Goal: Transaction & Acquisition: Purchase product/service

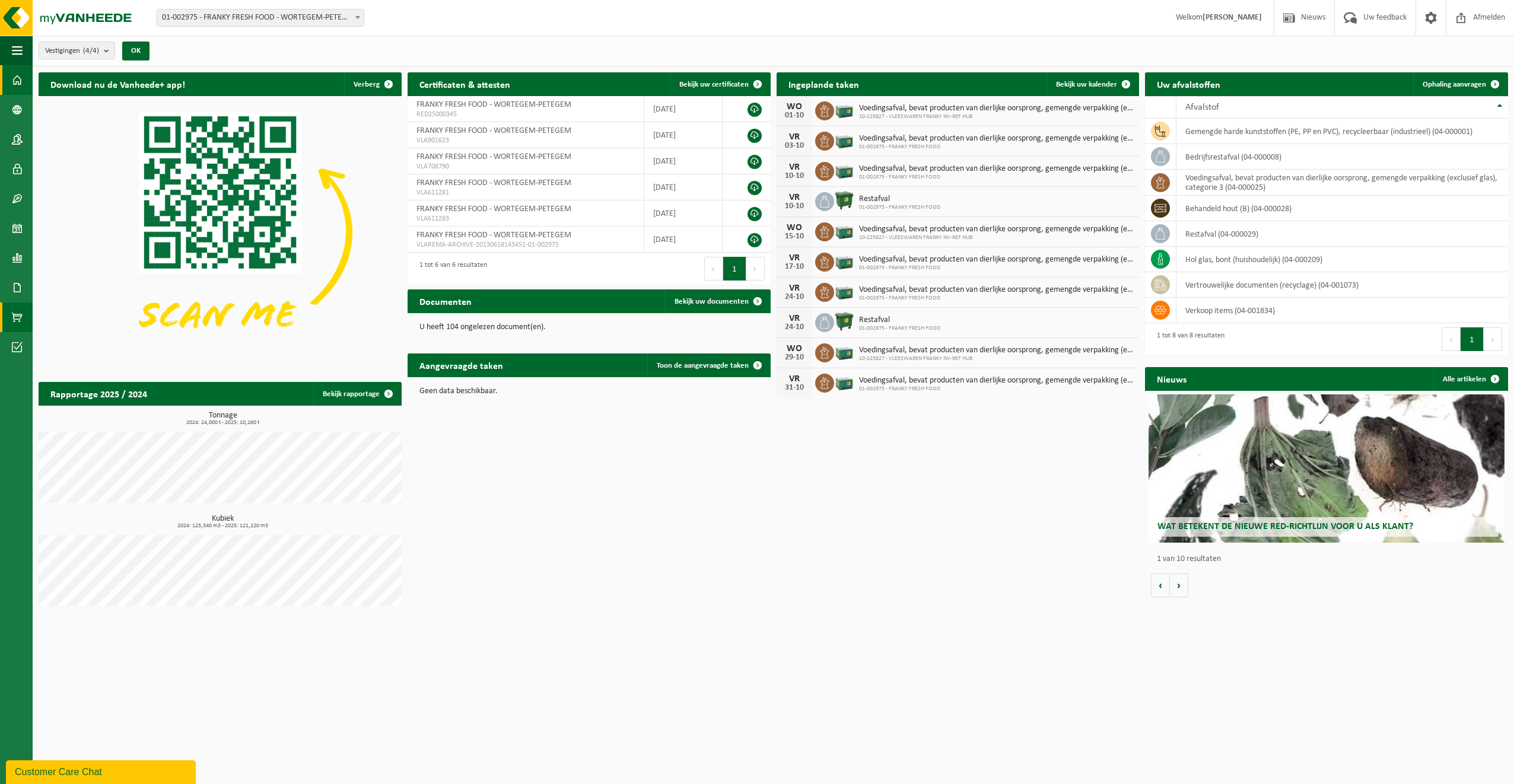
click at [13, 317] on span at bounding box center [17, 318] width 10 height 30
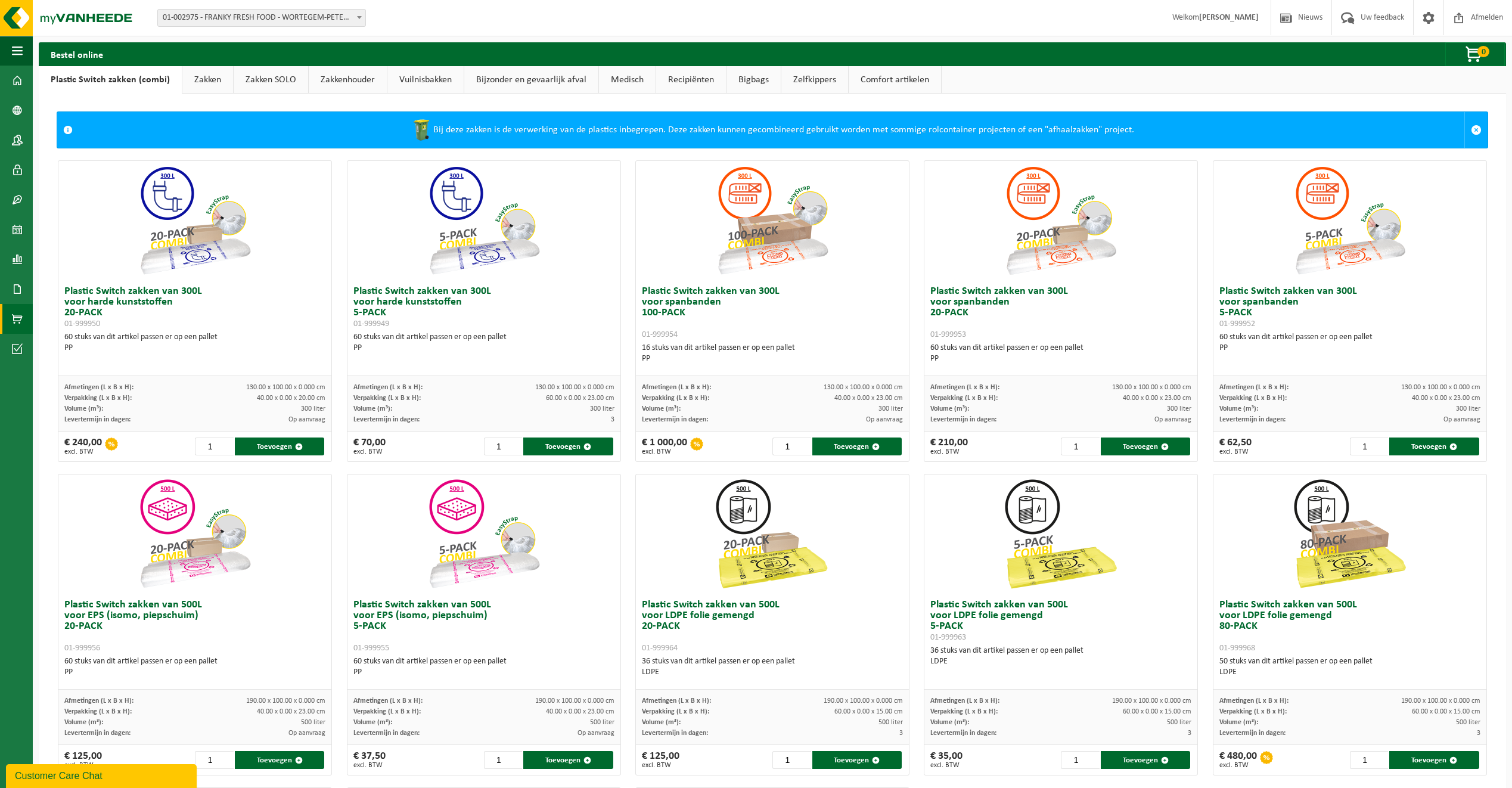
click at [826, 78] on link "Zelfkippers" at bounding box center [814, 80] width 66 height 27
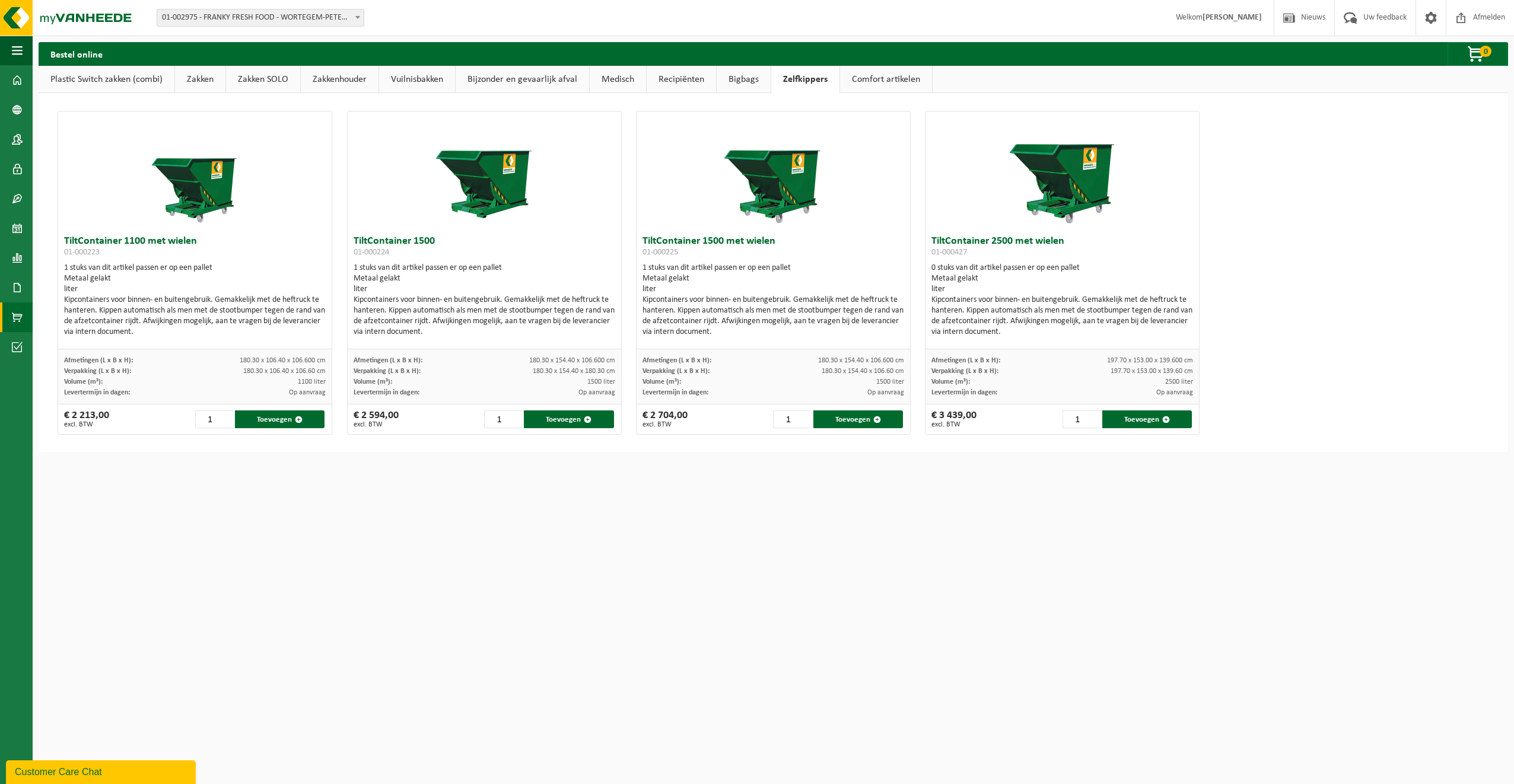
click at [860, 81] on link "Comfort artikelen" at bounding box center [886, 79] width 92 height 27
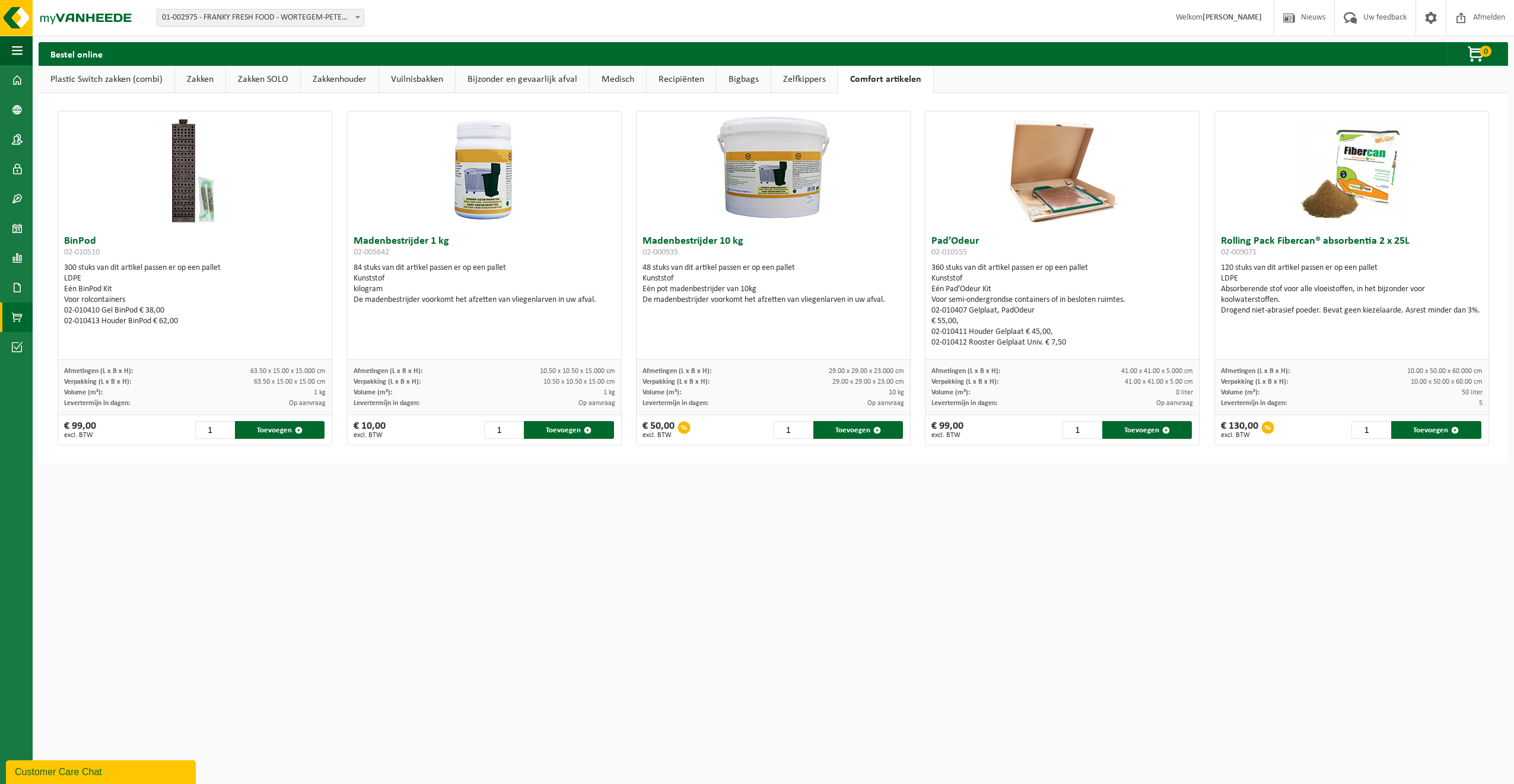
click at [195, 80] on link "Zakken" at bounding box center [200, 79] width 50 height 27
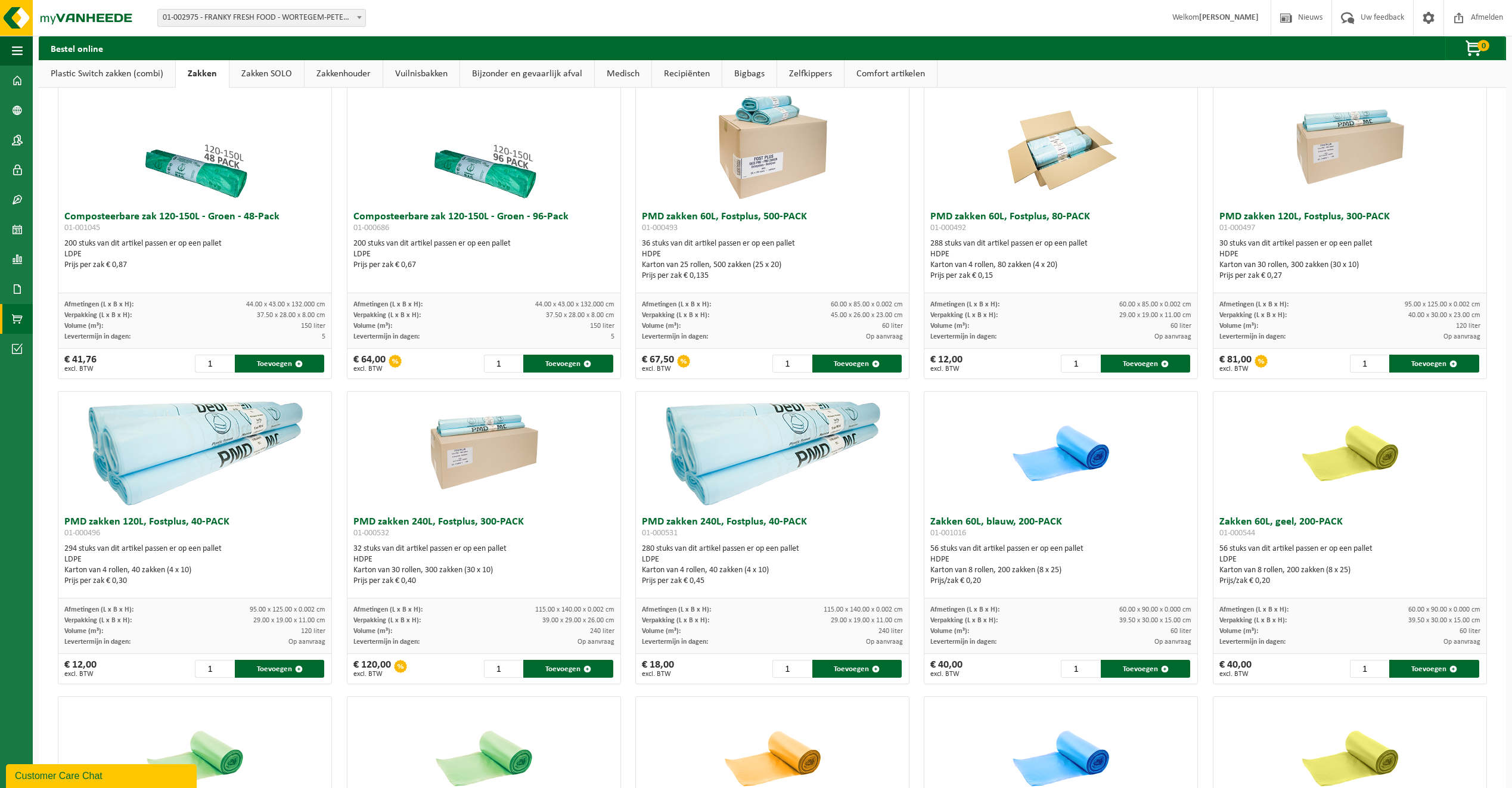
scroll to position [314, 0]
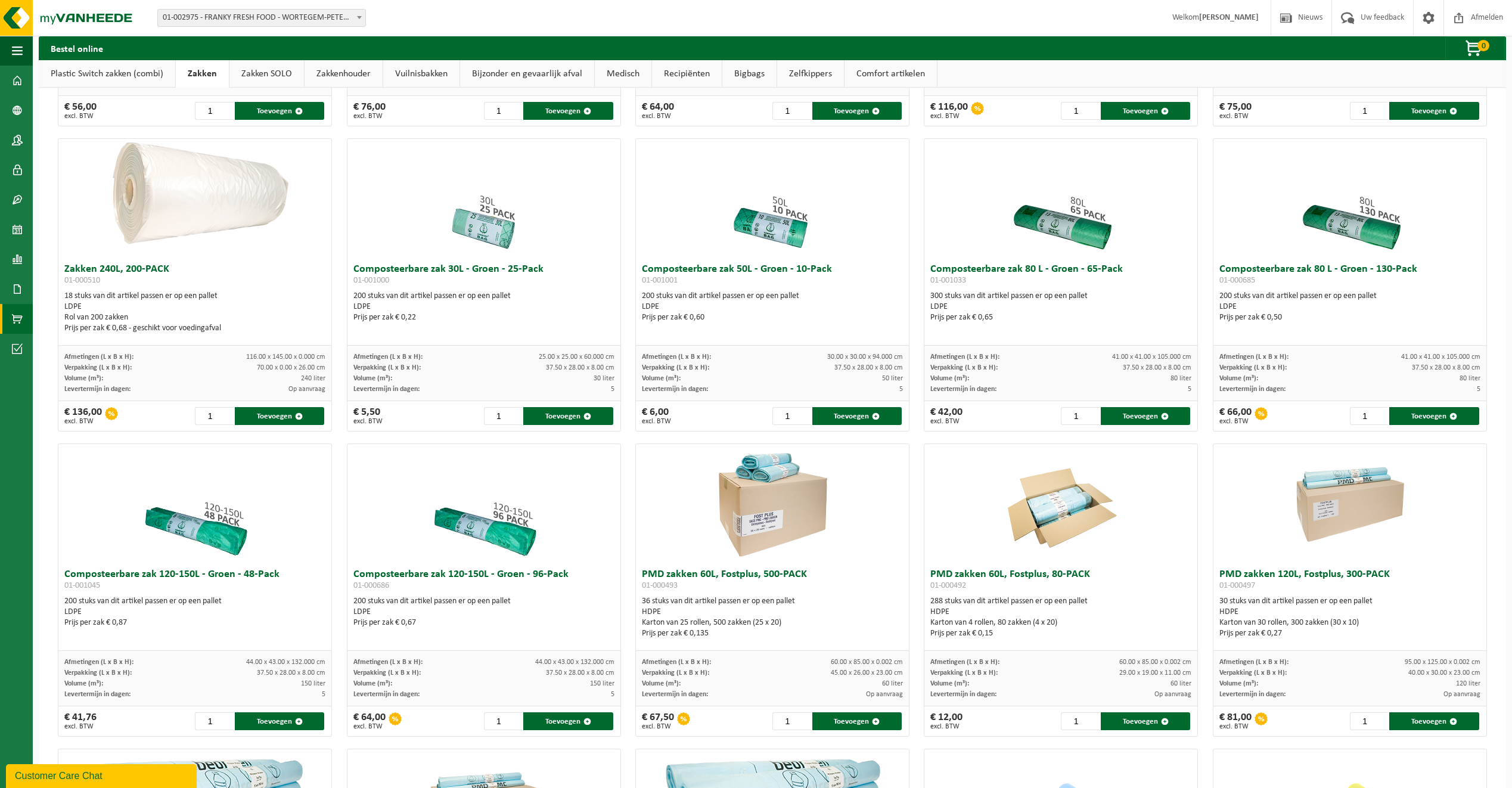
click at [272, 70] on link "Zakken SOLO" at bounding box center [266, 73] width 74 height 27
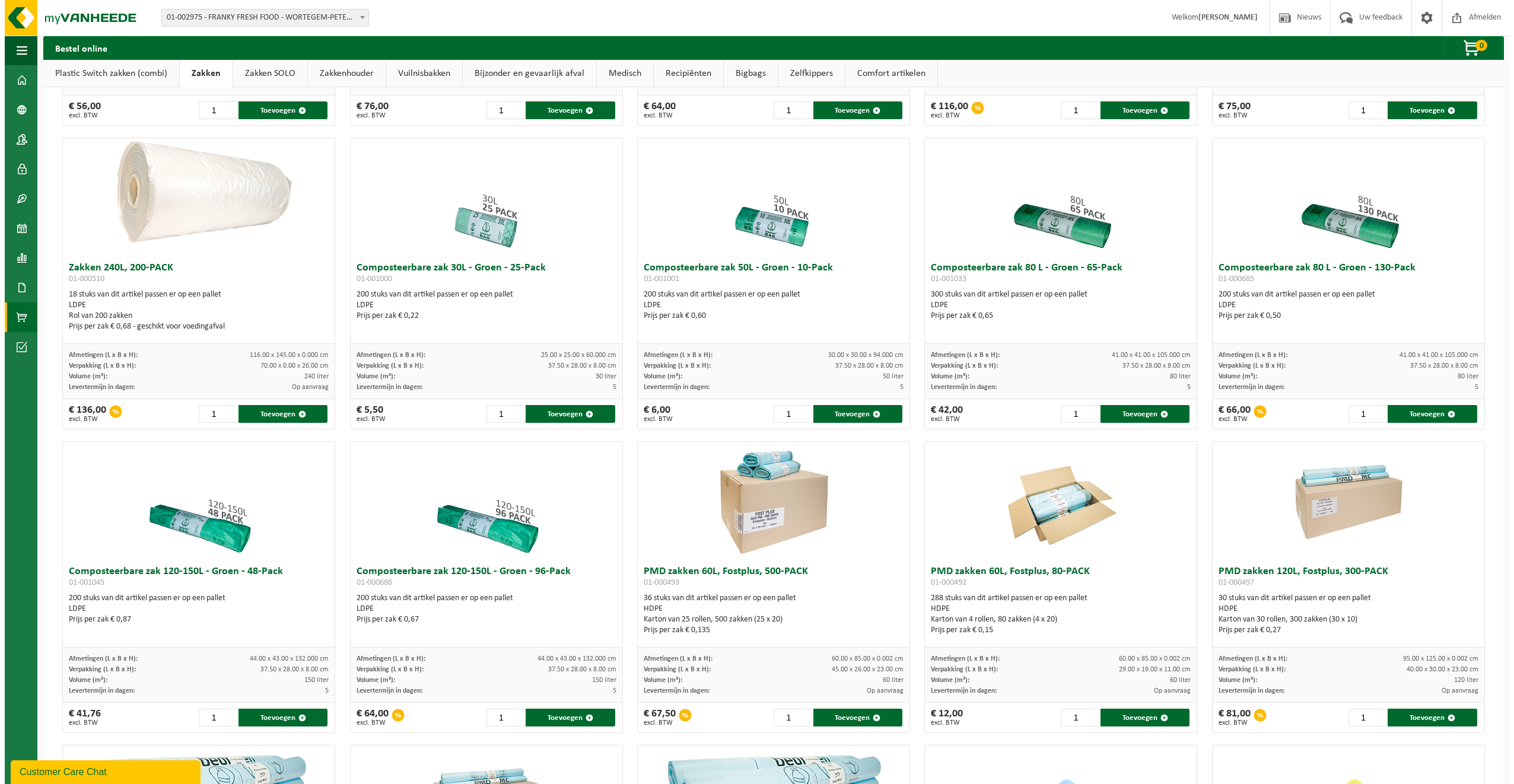
scroll to position [0, 0]
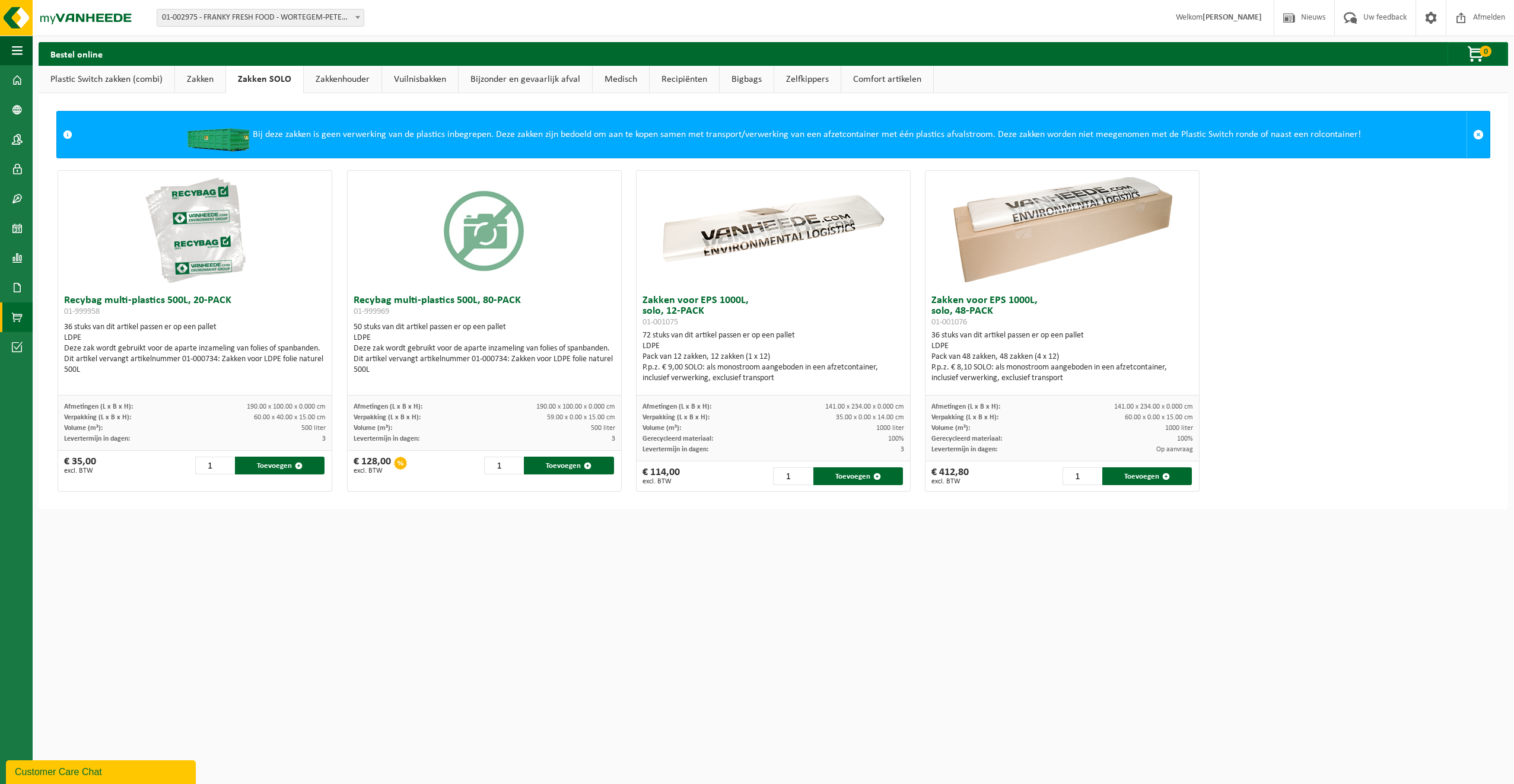
click at [333, 77] on link "Zakkenhouder" at bounding box center [342, 79] width 77 height 27
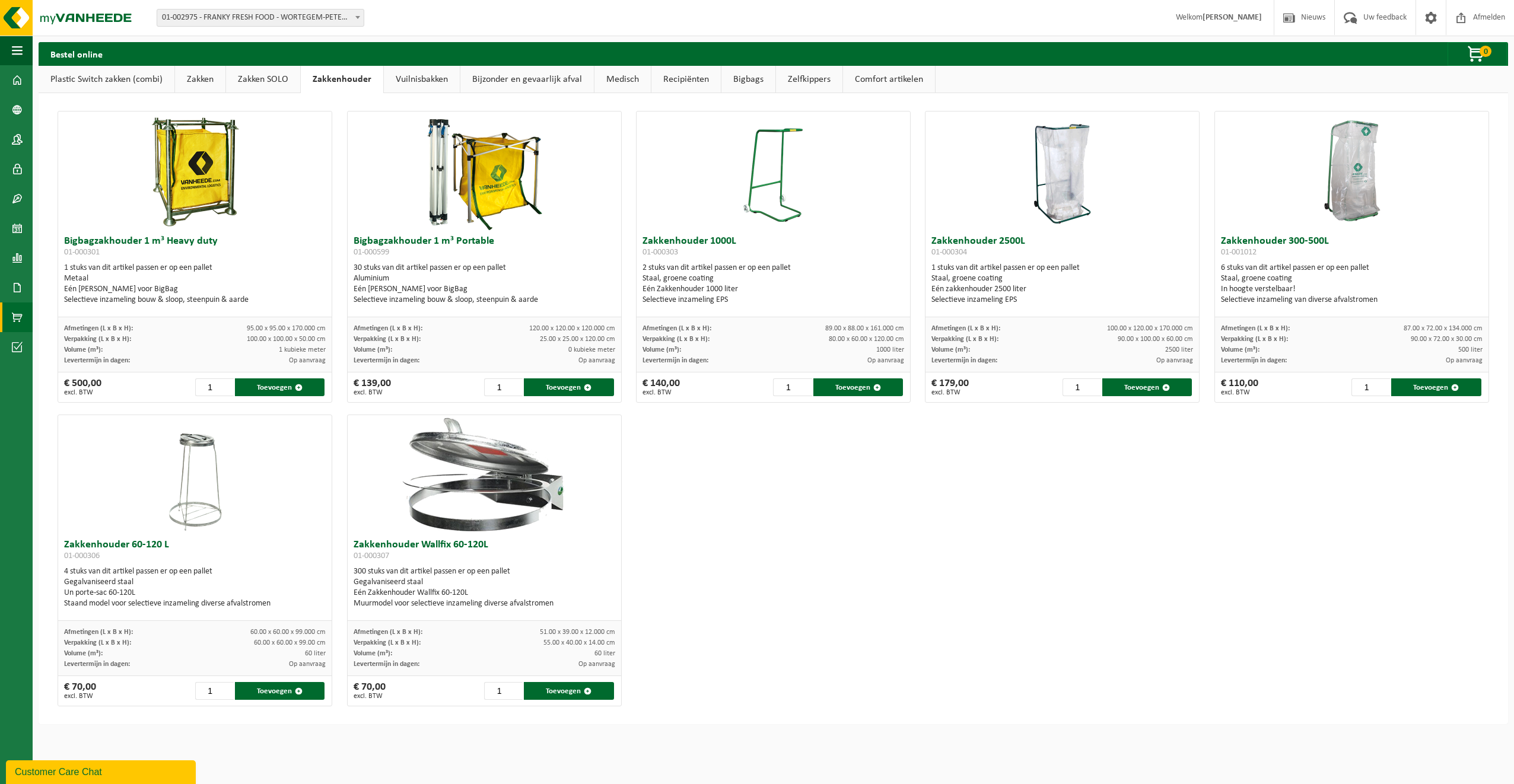
click at [559, 77] on link "Bijzonder en gevaarlijk afval" at bounding box center [527, 79] width 133 height 27
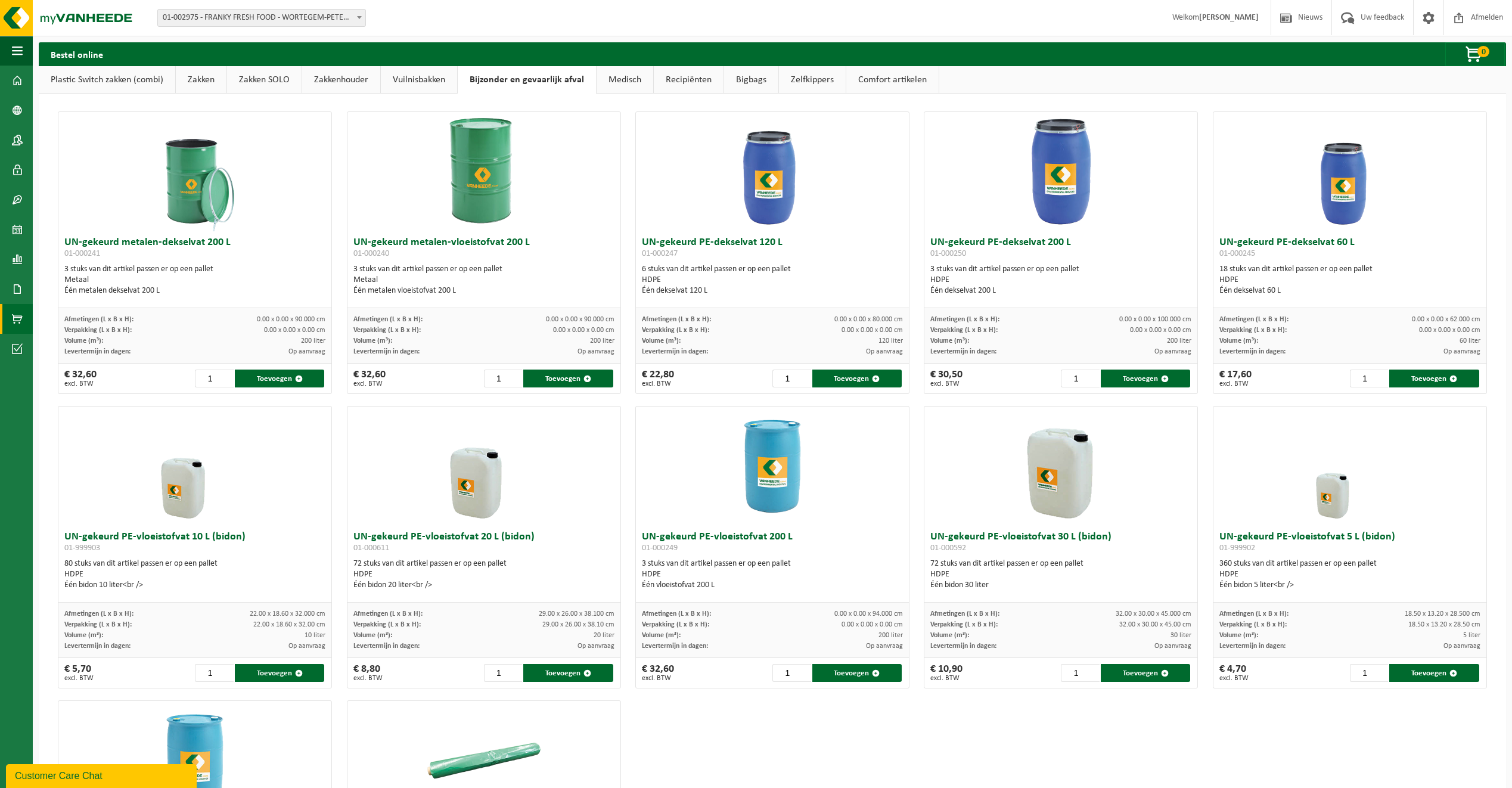
click at [753, 78] on link "Bigbags" at bounding box center [751, 80] width 54 height 27
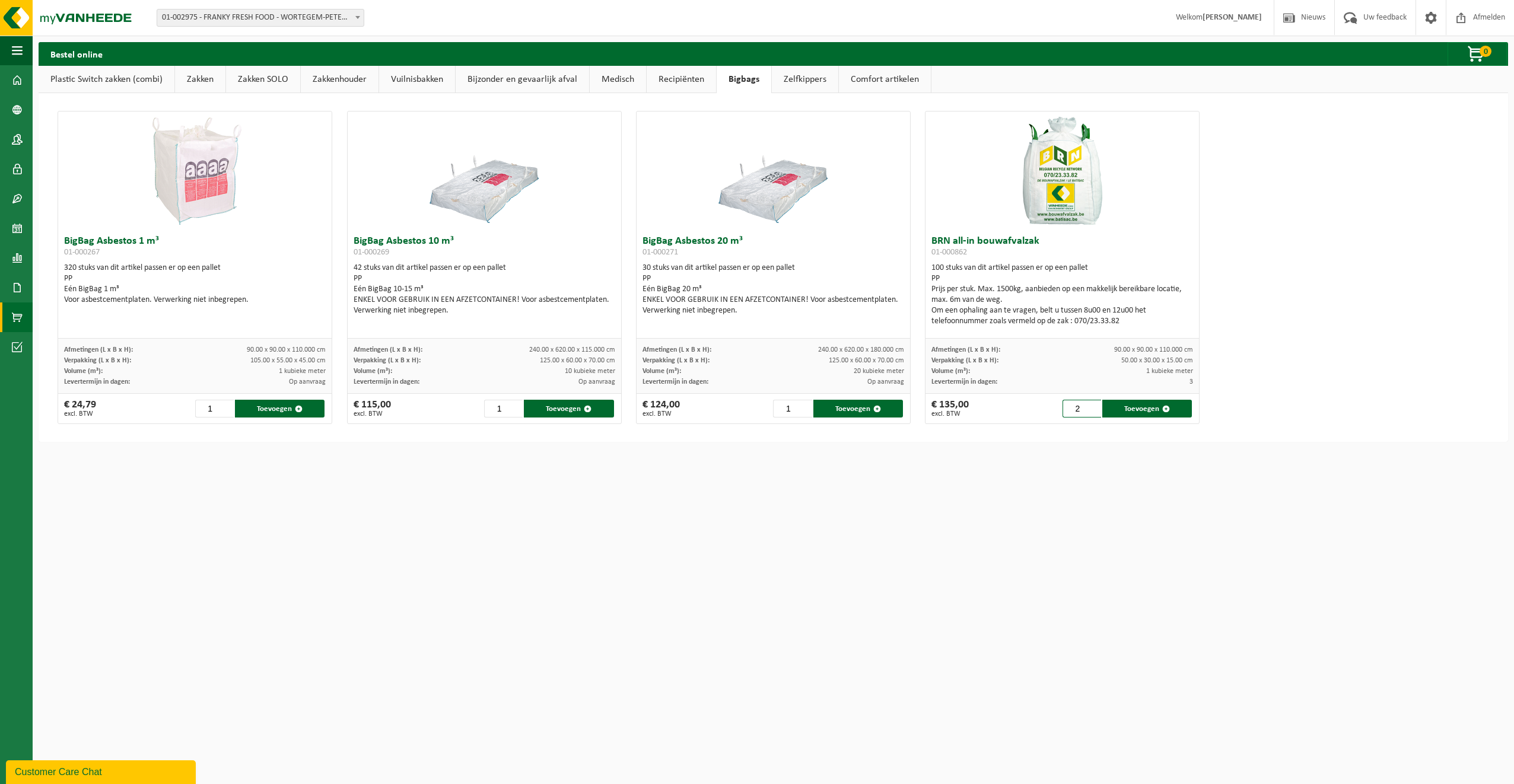
click at [1087, 405] on input "2" at bounding box center [1082, 408] width 38 height 17
click at [1087, 405] on input "3" at bounding box center [1082, 408] width 38 height 17
click at [1133, 407] on button "Toevoegen" at bounding box center [1147, 408] width 90 height 17
type input "1"
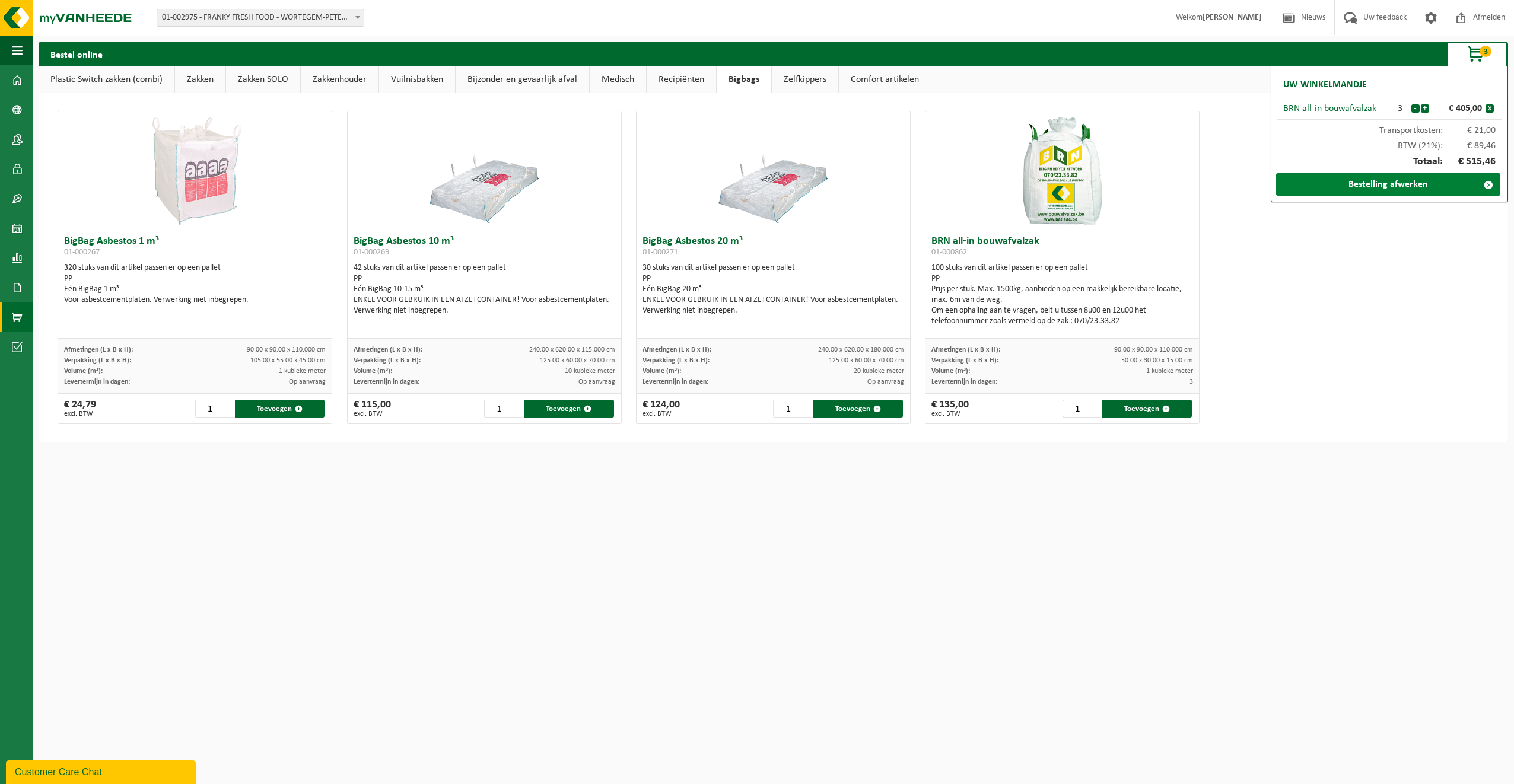
click at [1373, 184] on link "Bestelling afwerken" at bounding box center [1389, 184] width 225 height 23
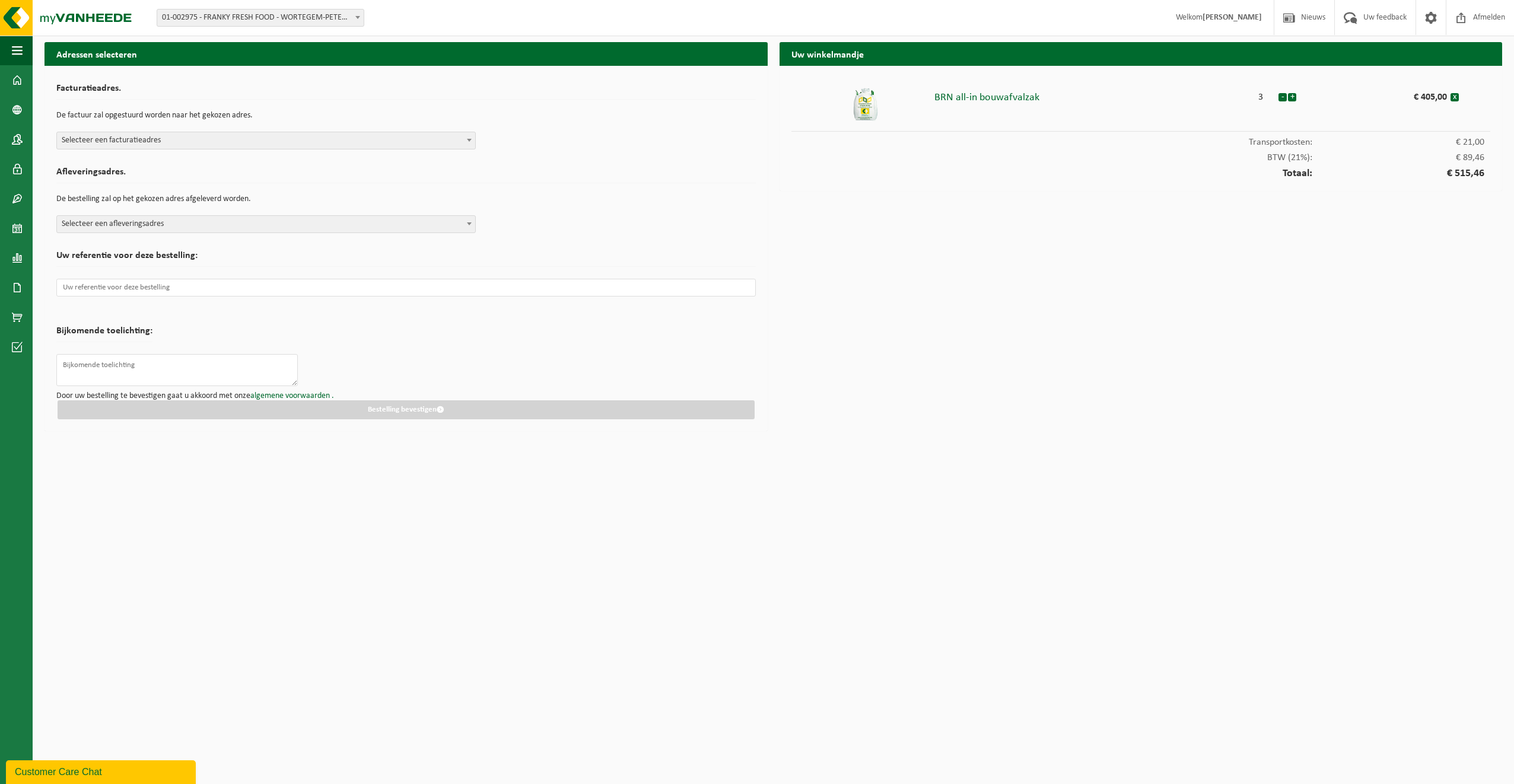
click at [142, 141] on span "Selecteer een facturatieadres" at bounding box center [266, 140] width 418 height 17
select select "168"
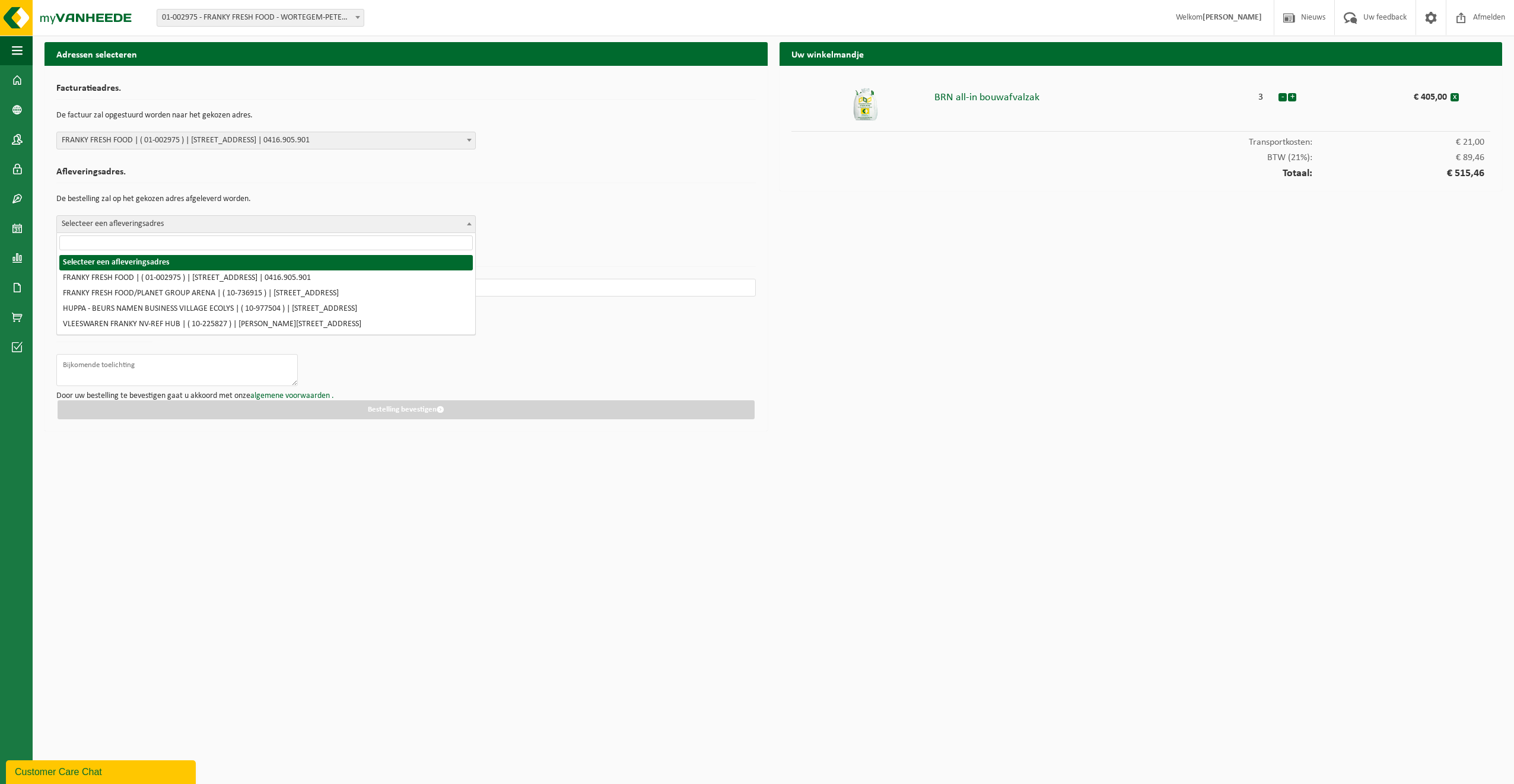
click at [122, 223] on span "Selecteer een afleveringsadres" at bounding box center [266, 224] width 418 height 17
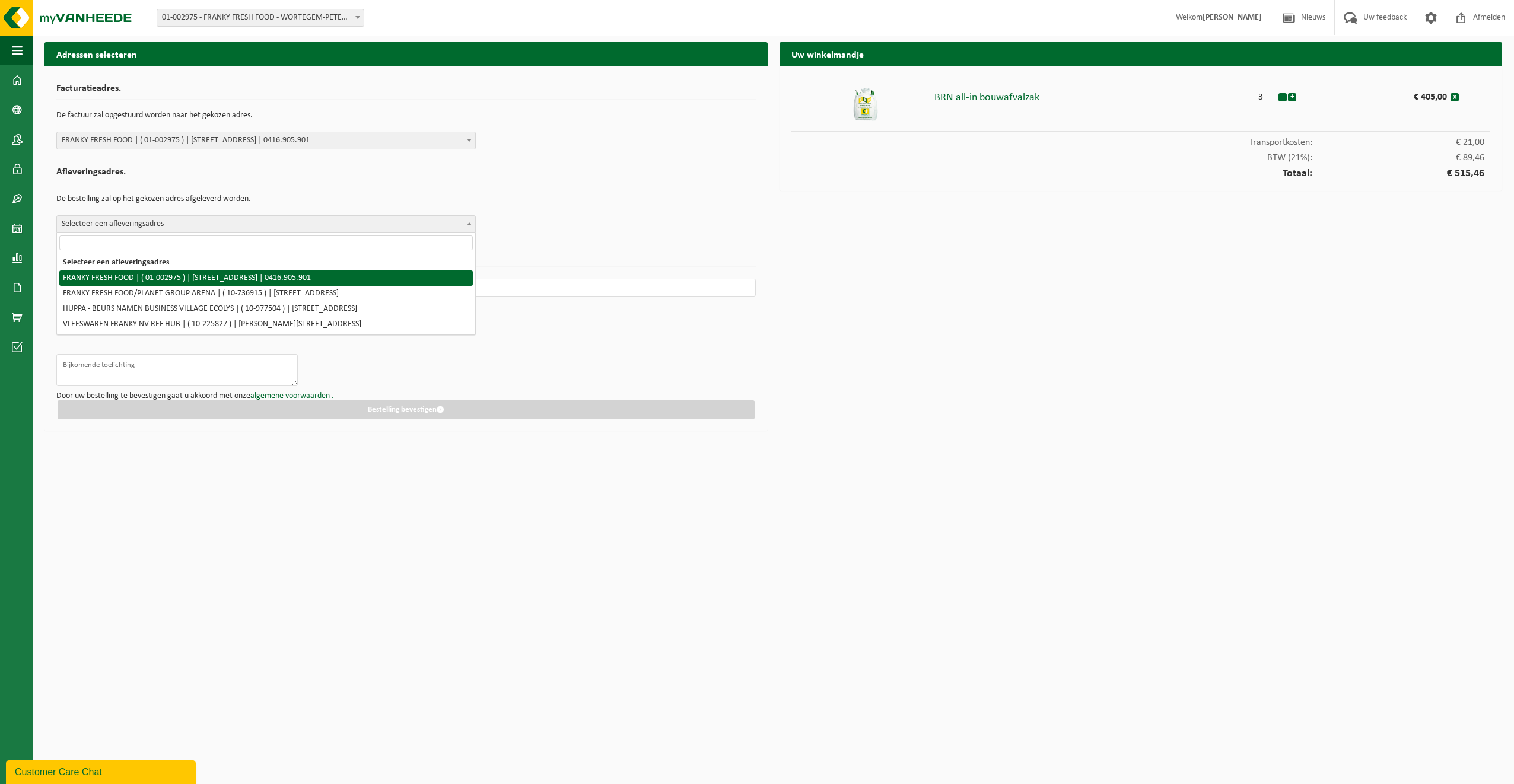
select select "168"
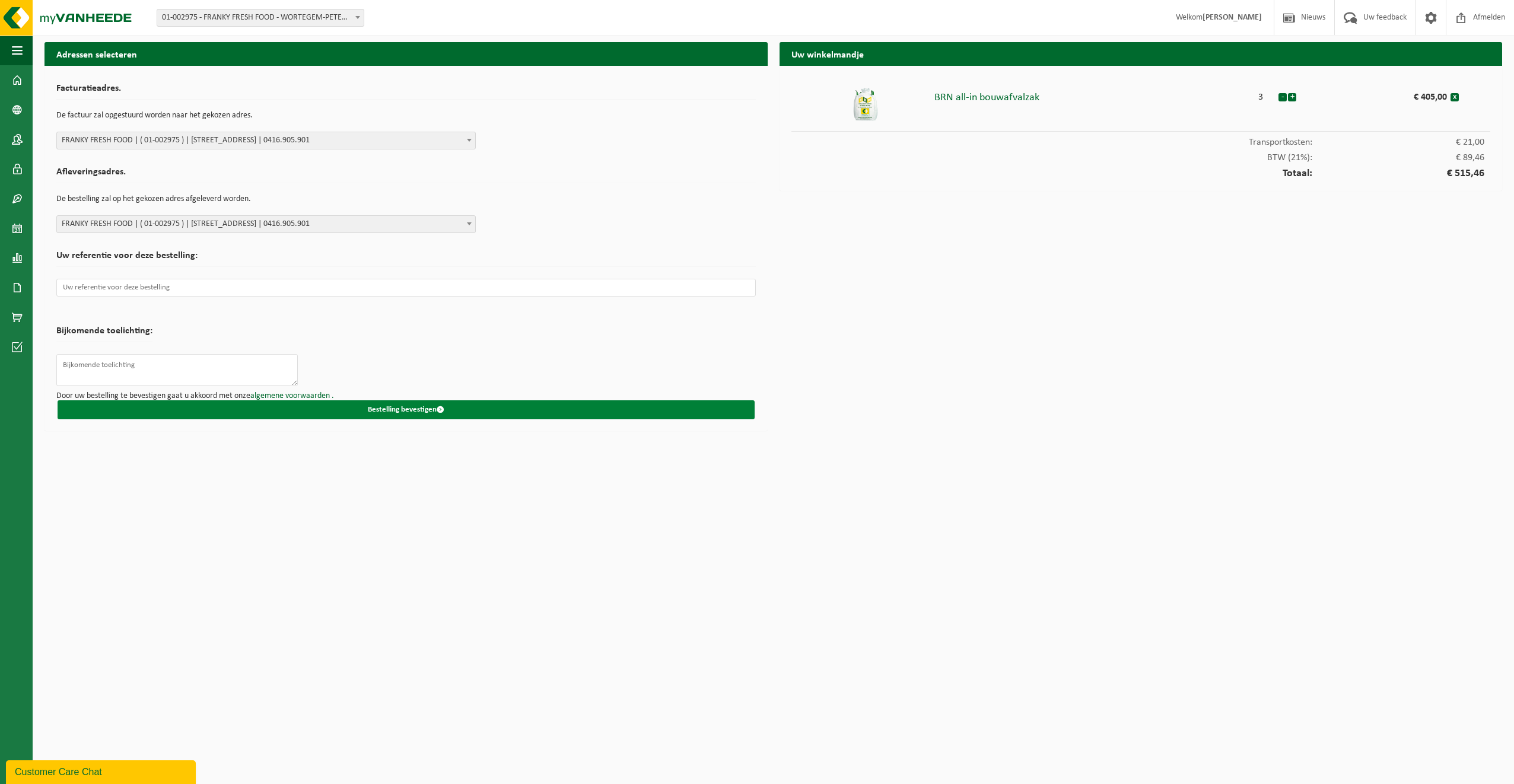
click at [407, 409] on button "Bestelling bevestigen" at bounding box center [406, 410] width 697 height 19
